Goal: Task Accomplishment & Management: Use online tool/utility

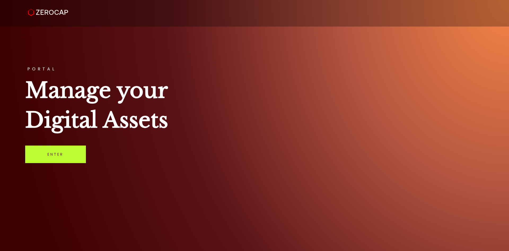
drag, startPoint x: 52, startPoint y: 159, endPoint x: 58, endPoint y: 160, distance: 6.0
click at [52, 159] on link "Enter" at bounding box center [55, 153] width 61 height 17
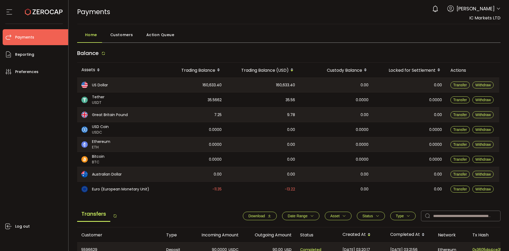
click at [299, 212] on button "Date Range" at bounding box center [300, 215] width 37 height 8
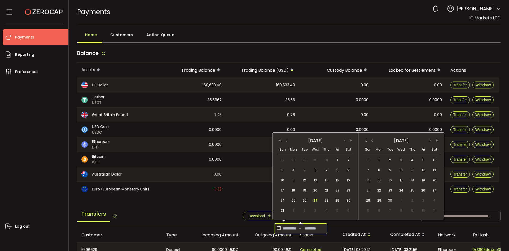
click at [306, 229] on input at bounding box center [310, 228] width 16 height 8
click at [306, 198] on span "26" at bounding box center [304, 200] width 6 height 6
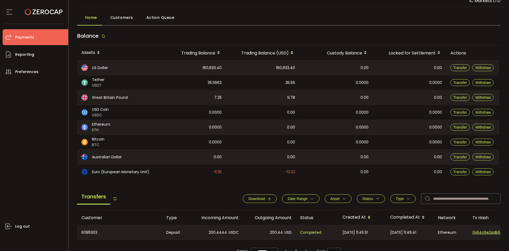
scroll to position [53, 0]
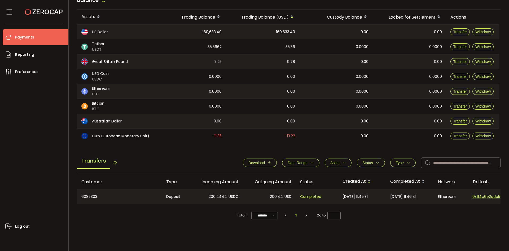
click at [258, 163] on span "Download" at bounding box center [256, 162] width 16 height 4
